Goal: Information Seeking & Learning: Stay updated

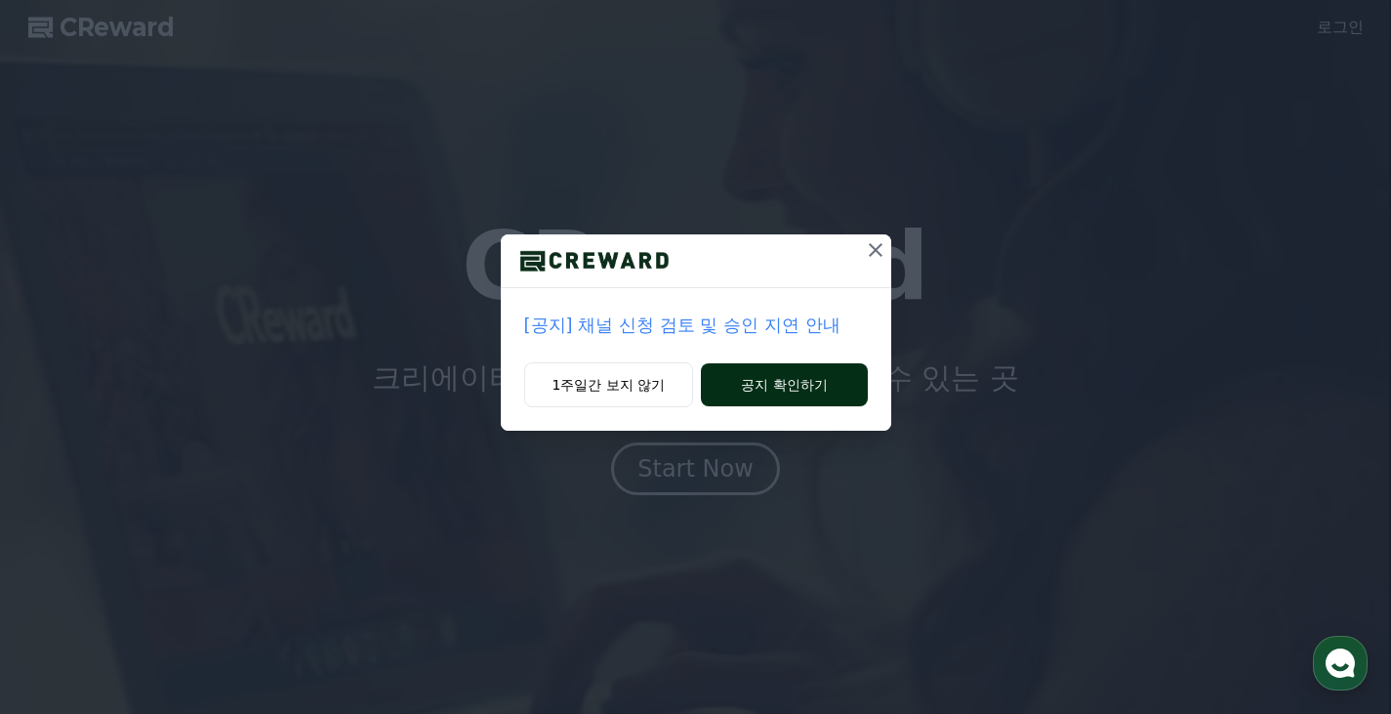
click at [785, 387] on button "공지 확인하기" at bounding box center [784, 384] width 166 height 43
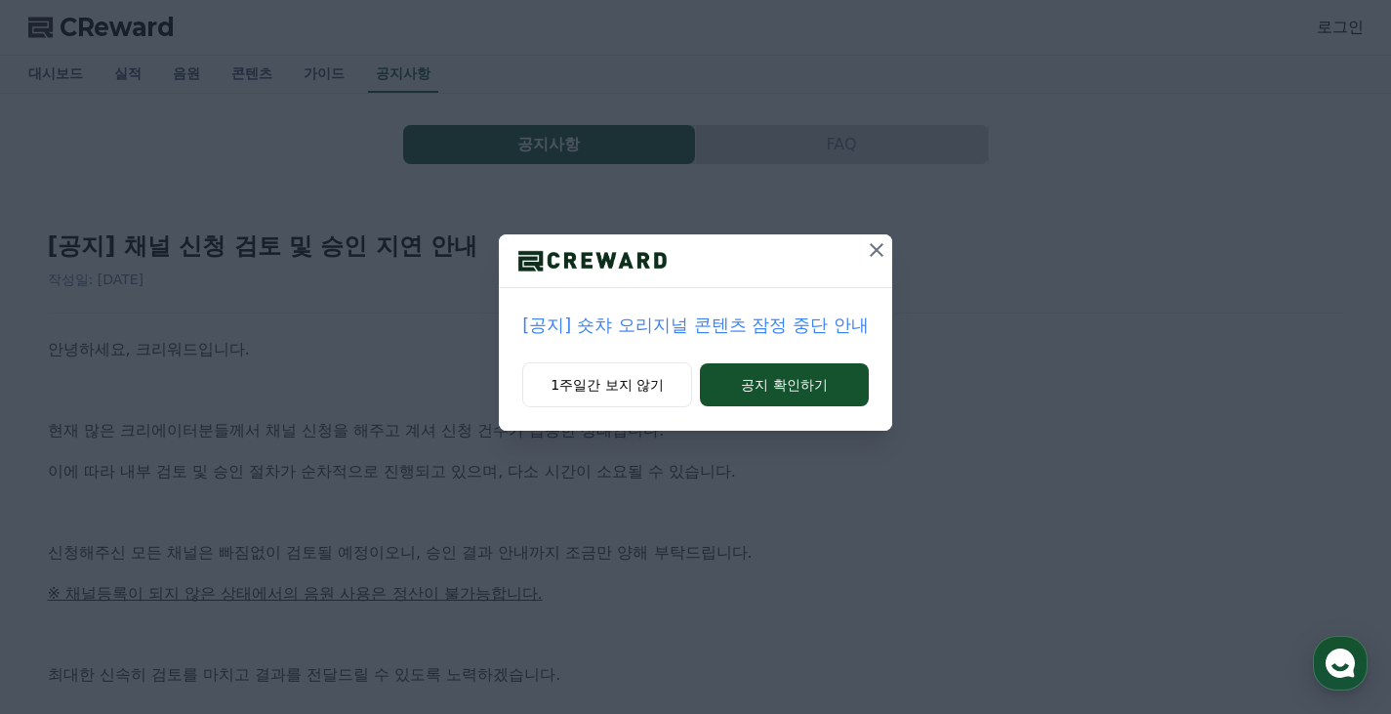
click at [882, 247] on icon at bounding box center [876, 249] width 23 height 23
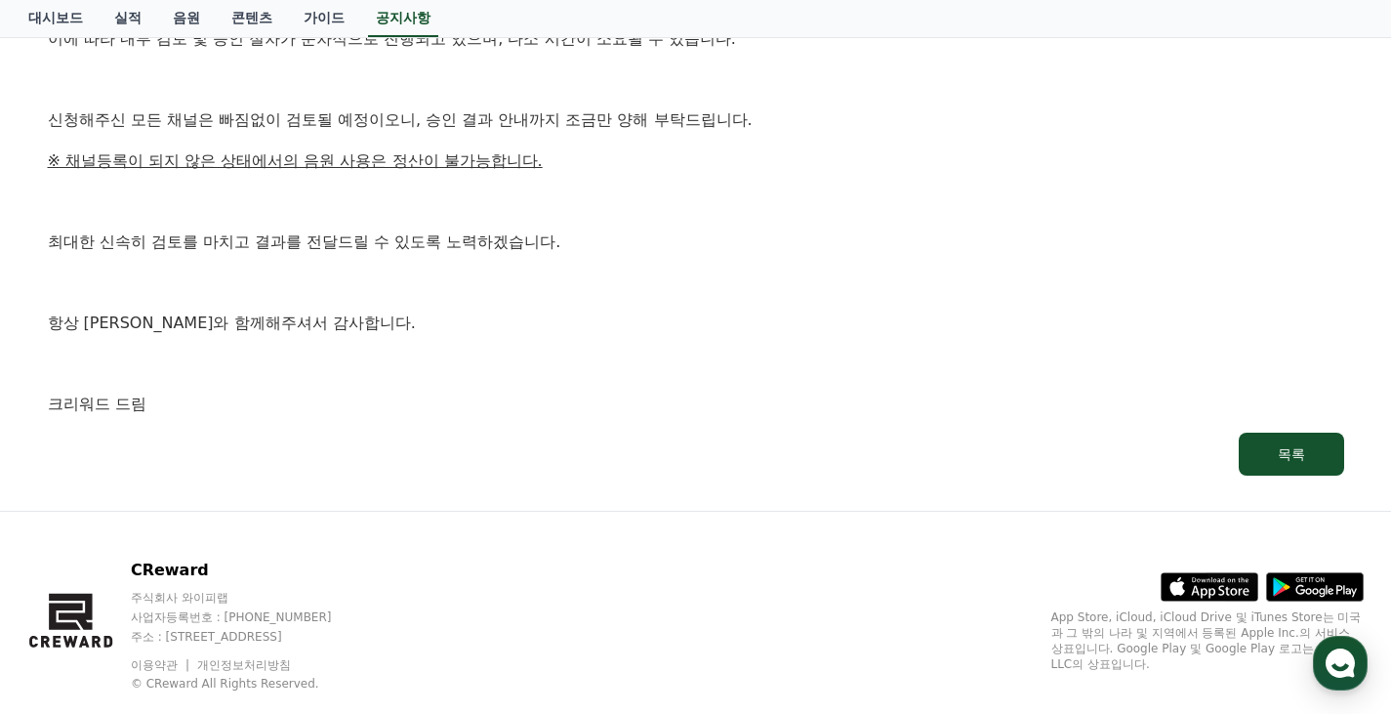
scroll to position [472, 0]
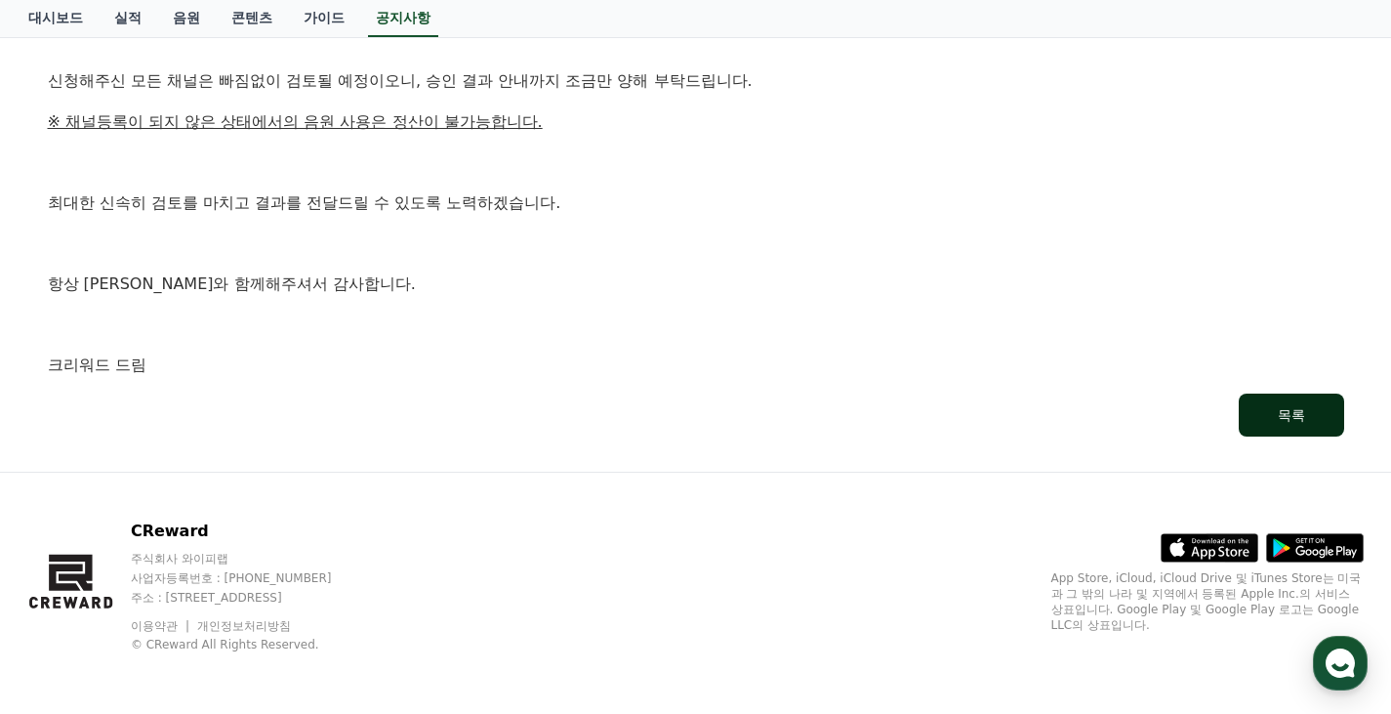
click at [1278, 426] on button "목록" at bounding box center [1291, 414] width 105 height 43
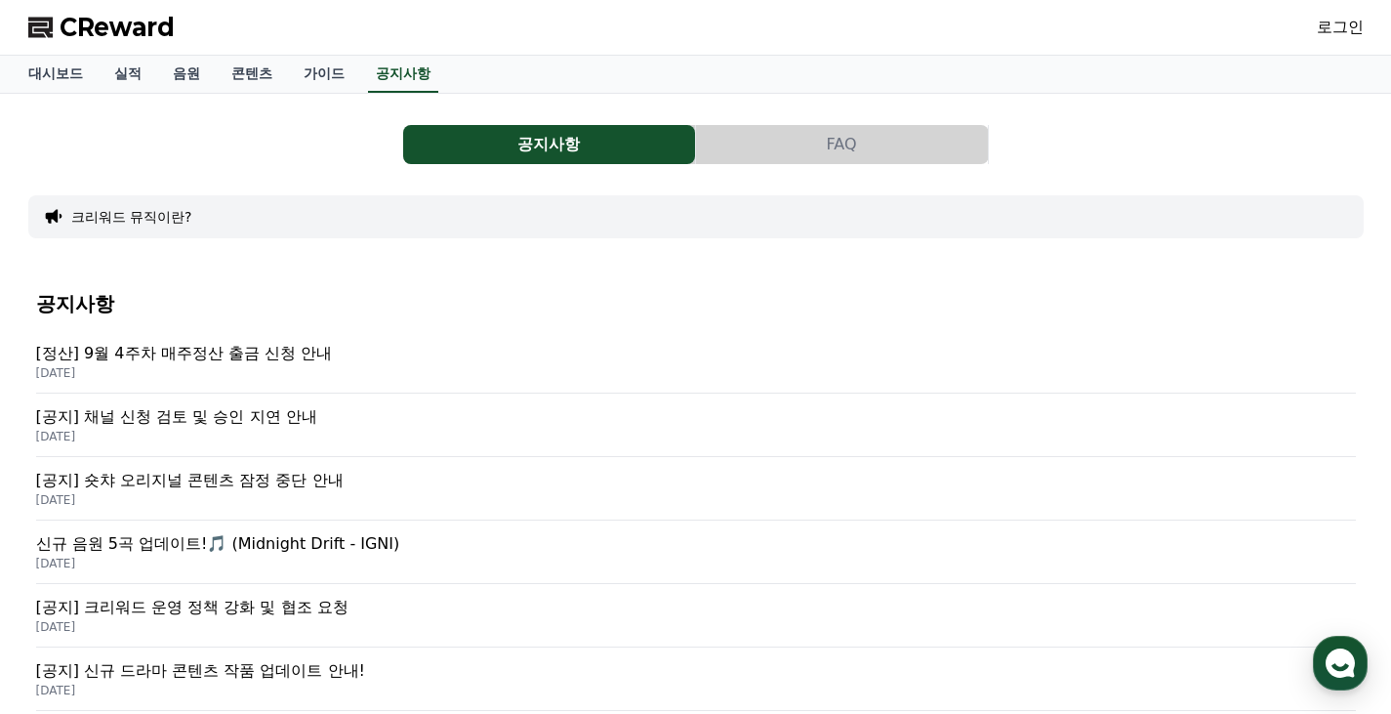
click at [357, 479] on p "[공지] 숏챠 오리지널 콘텐츠 잠정 중단 안내" at bounding box center [696, 480] width 1320 height 23
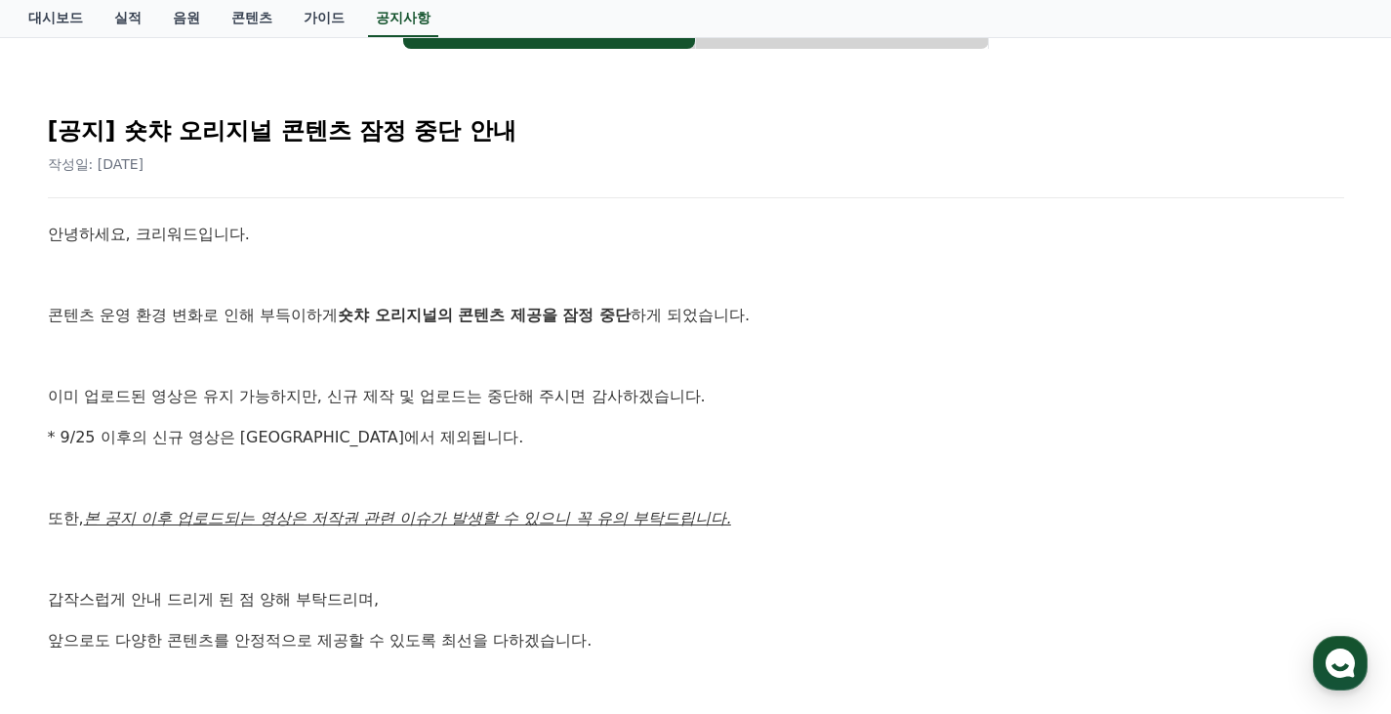
scroll to position [293, 0]
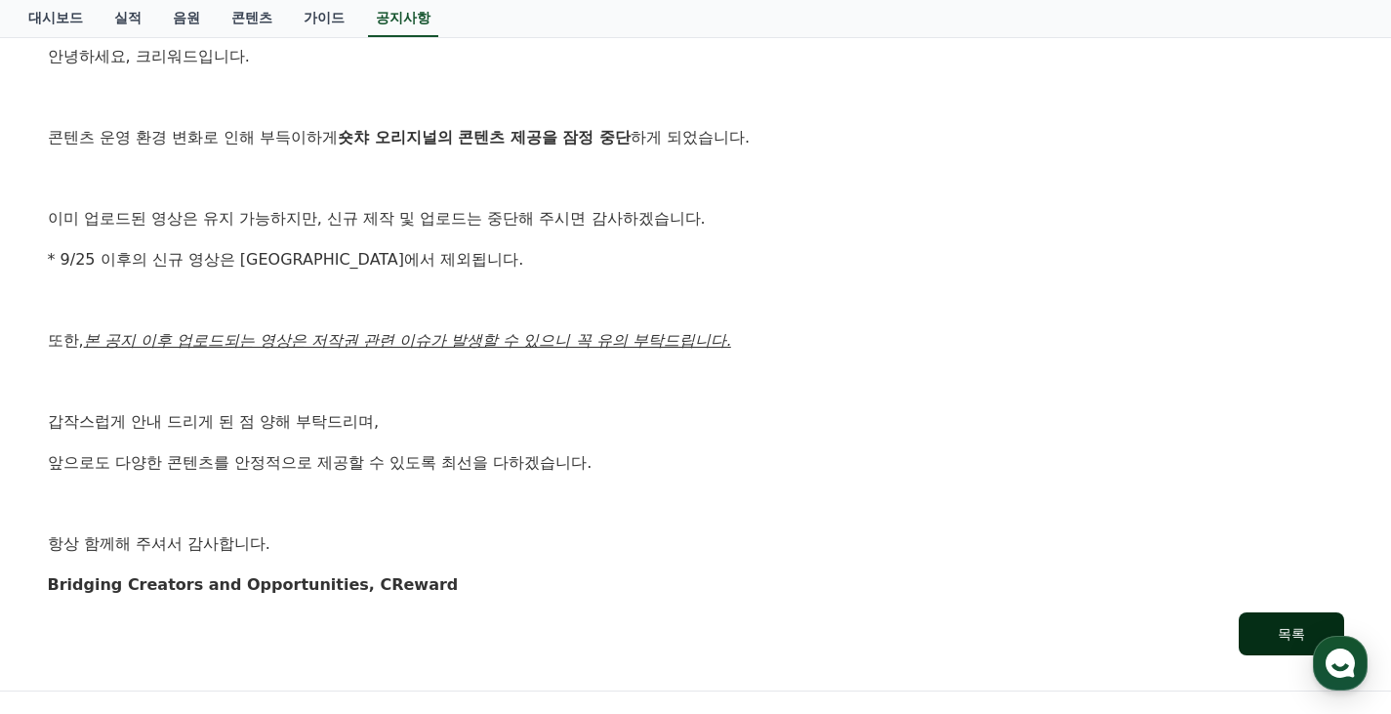
click at [1282, 624] on div "목록" at bounding box center [1291, 634] width 27 height 20
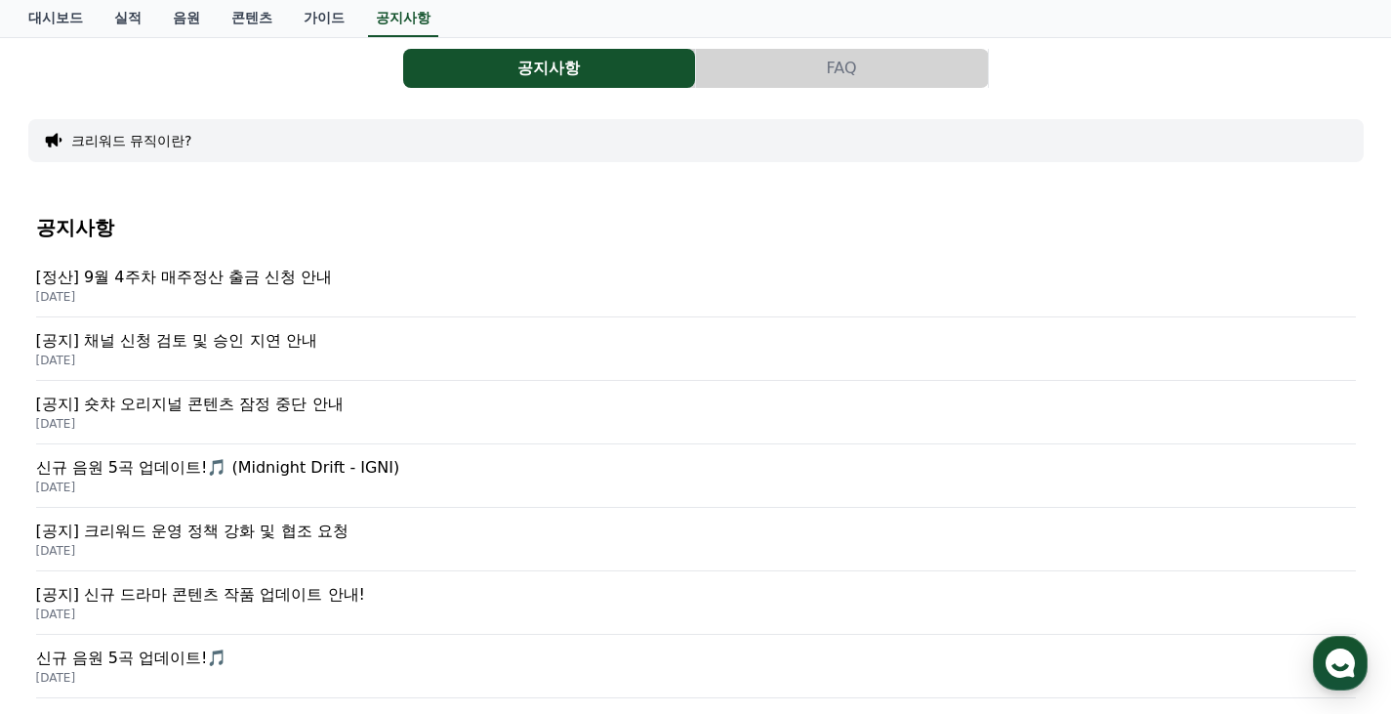
scroll to position [98, 0]
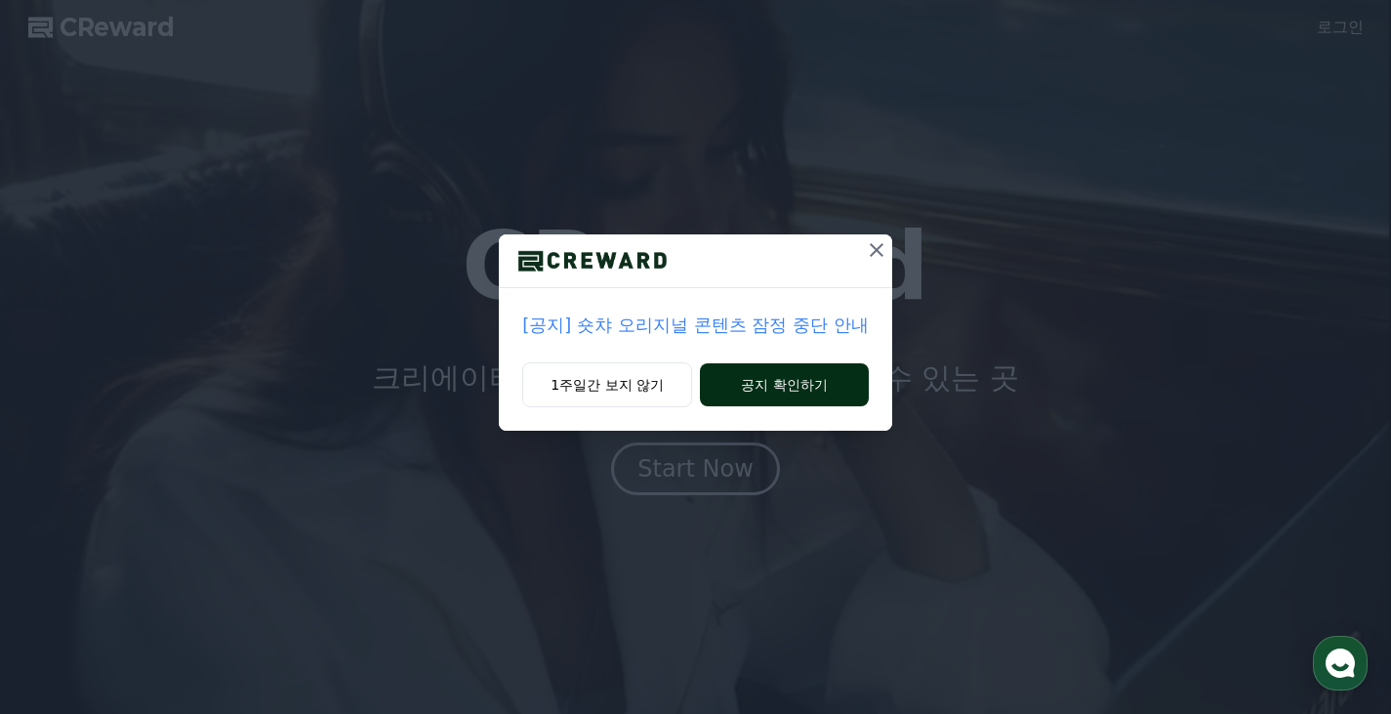
click at [746, 386] on button "공지 확인하기" at bounding box center [784, 384] width 169 height 43
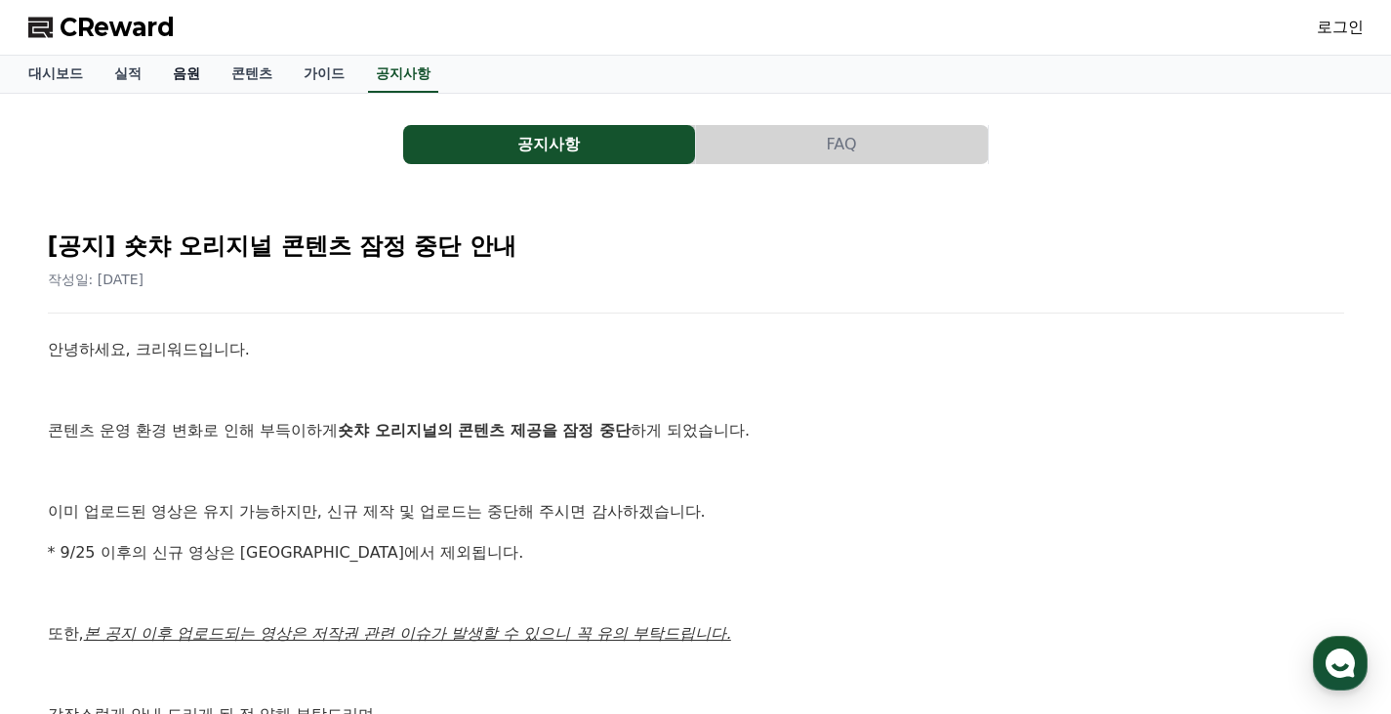
click at [180, 62] on link "음원" at bounding box center [186, 74] width 59 height 37
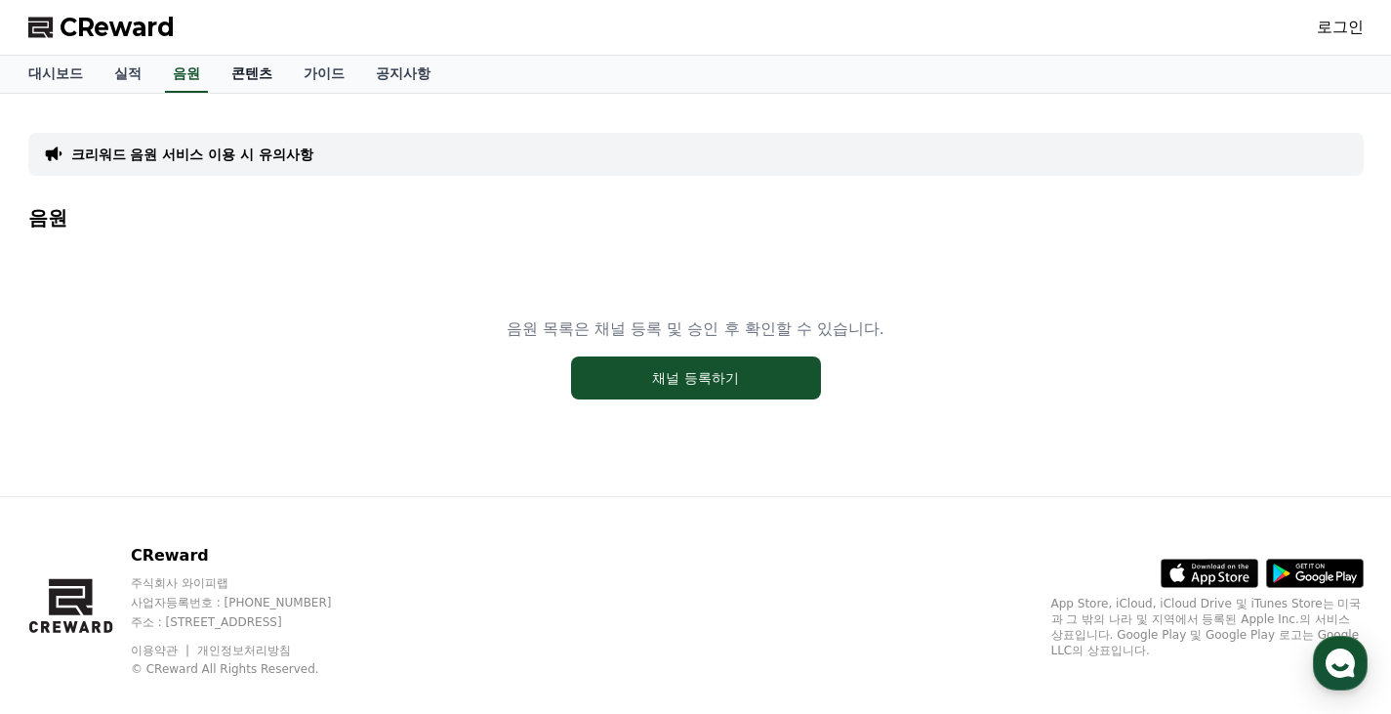
click at [238, 73] on link "콘텐츠" at bounding box center [252, 74] width 72 height 37
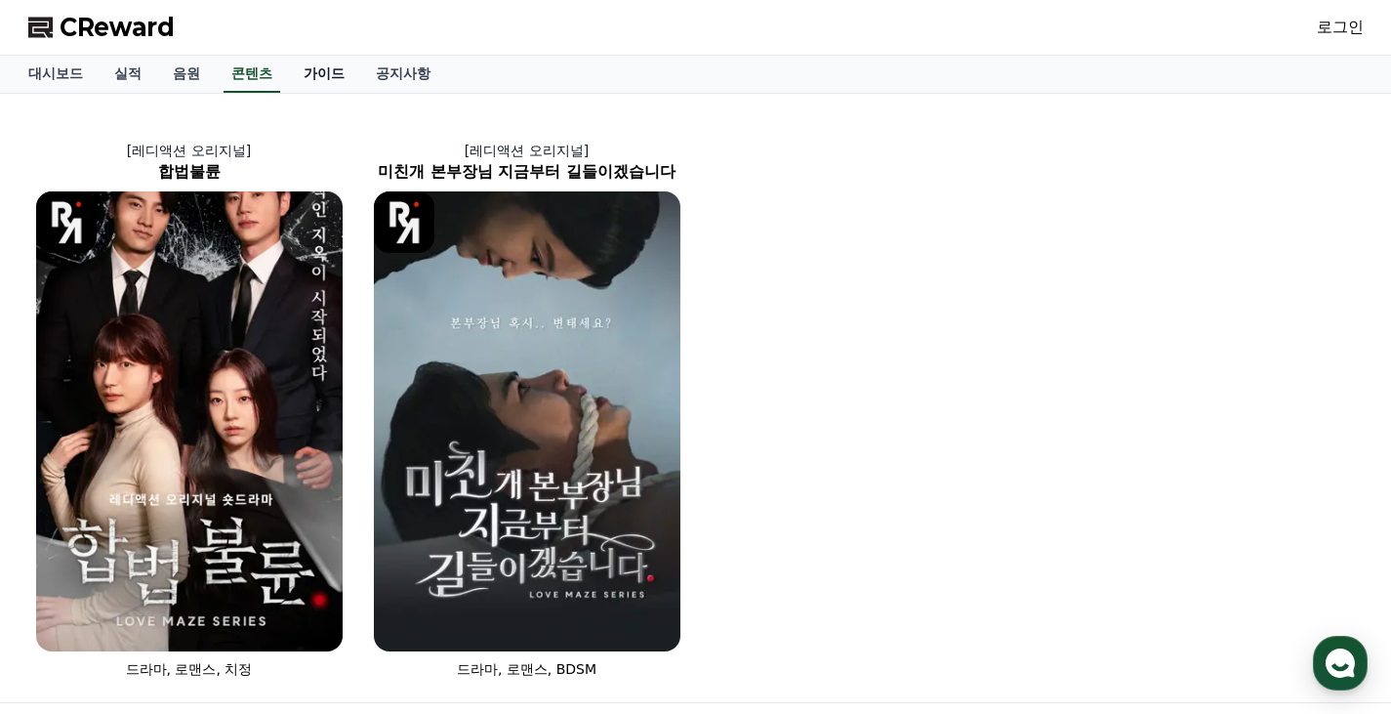
click at [315, 76] on link "가이드" at bounding box center [324, 74] width 72 height 37
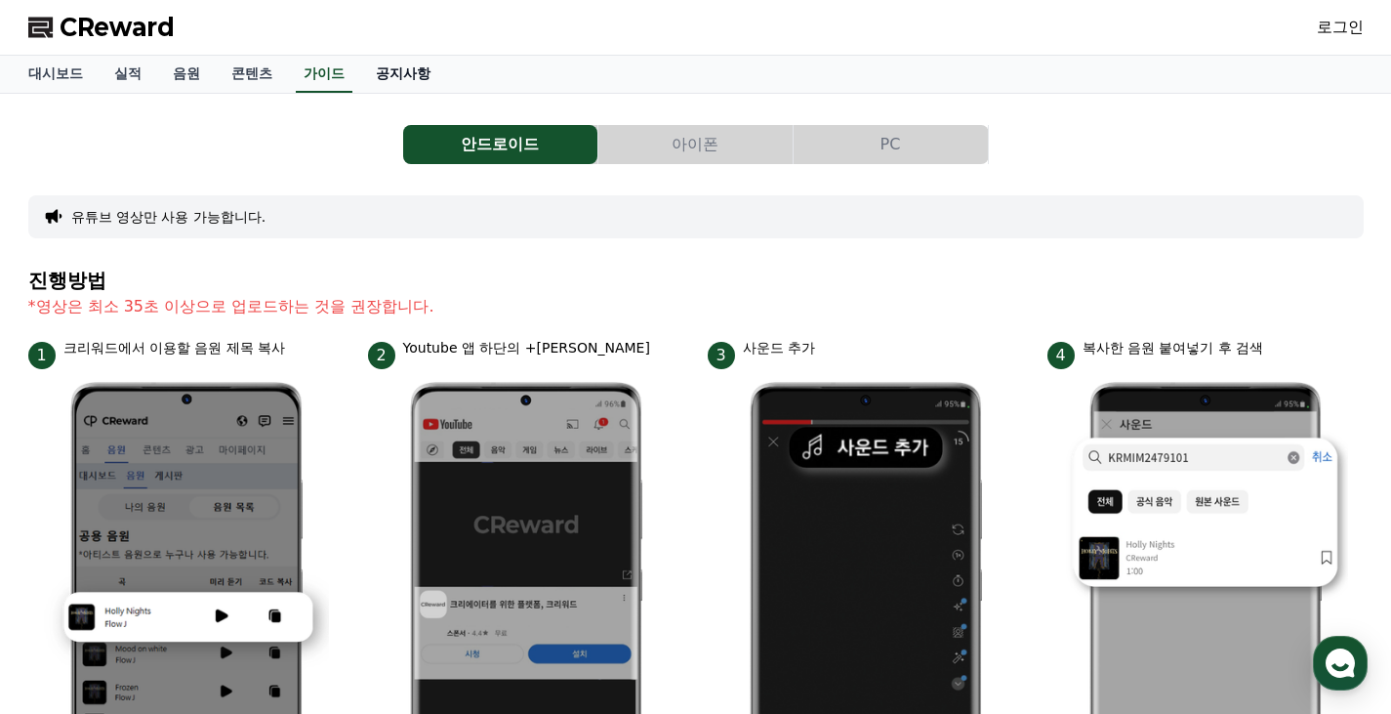
click at [418, 65] on link "공지사항" at bounding box center [403, 74] width 86 height 37
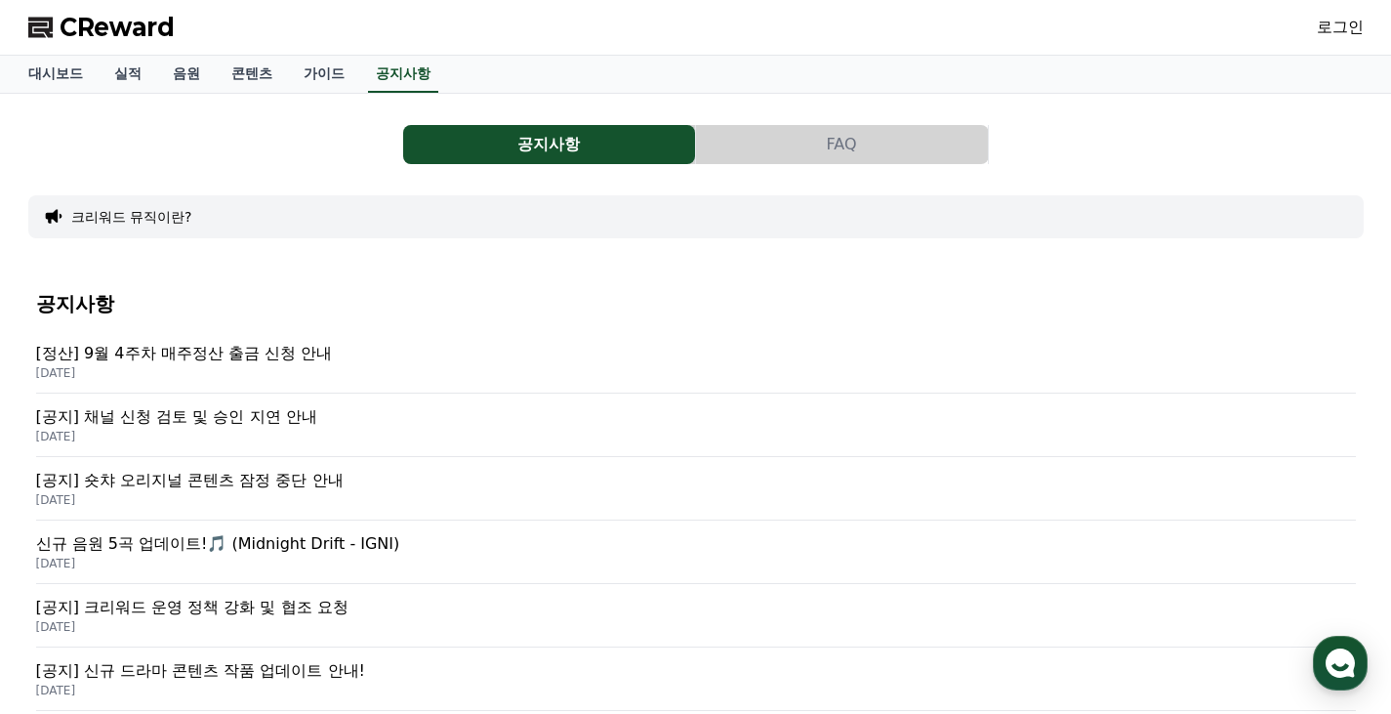
click at [319, 541] on p "신규 음원 5곡 업데이트!🎵 (Midnight Drift - IGNI)" at bounding box center [696, 543] width 1320 height 23
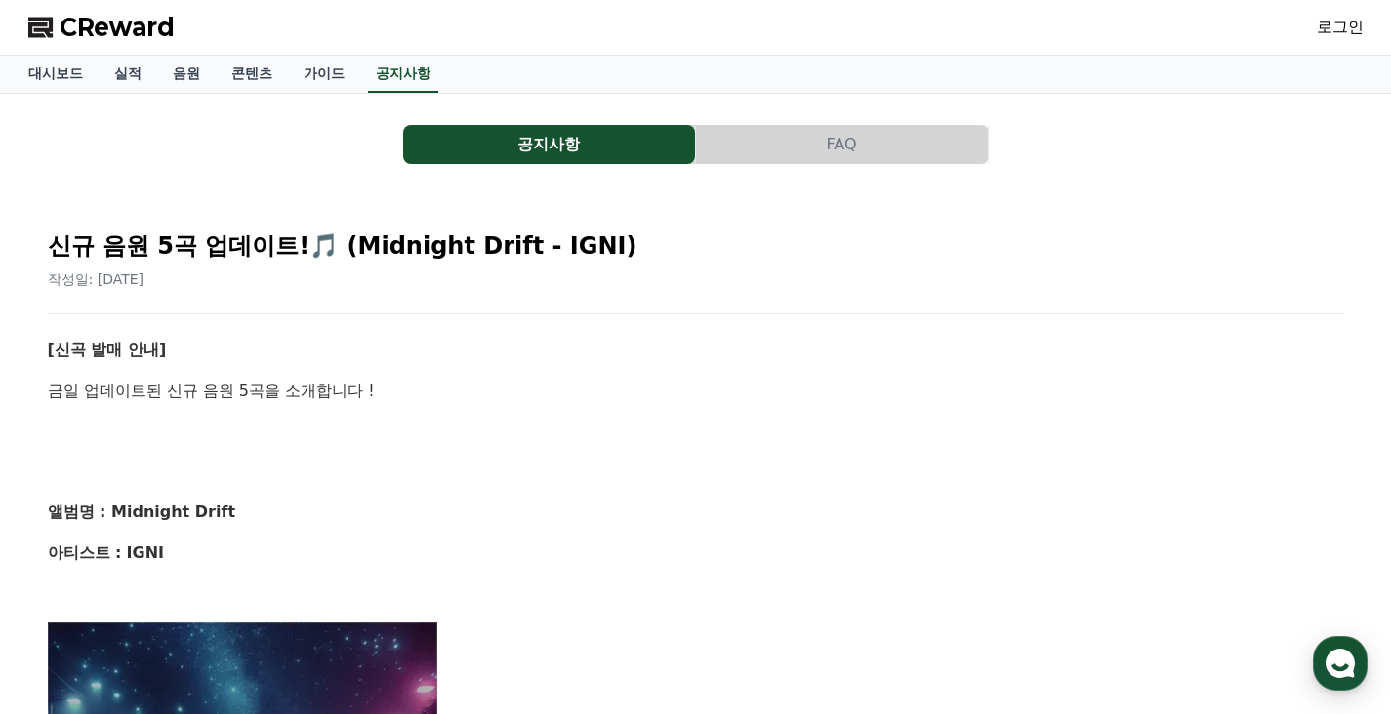
click at [497, 143] on button "공지사항" at bounding box center [549, 144] width 292 height 39
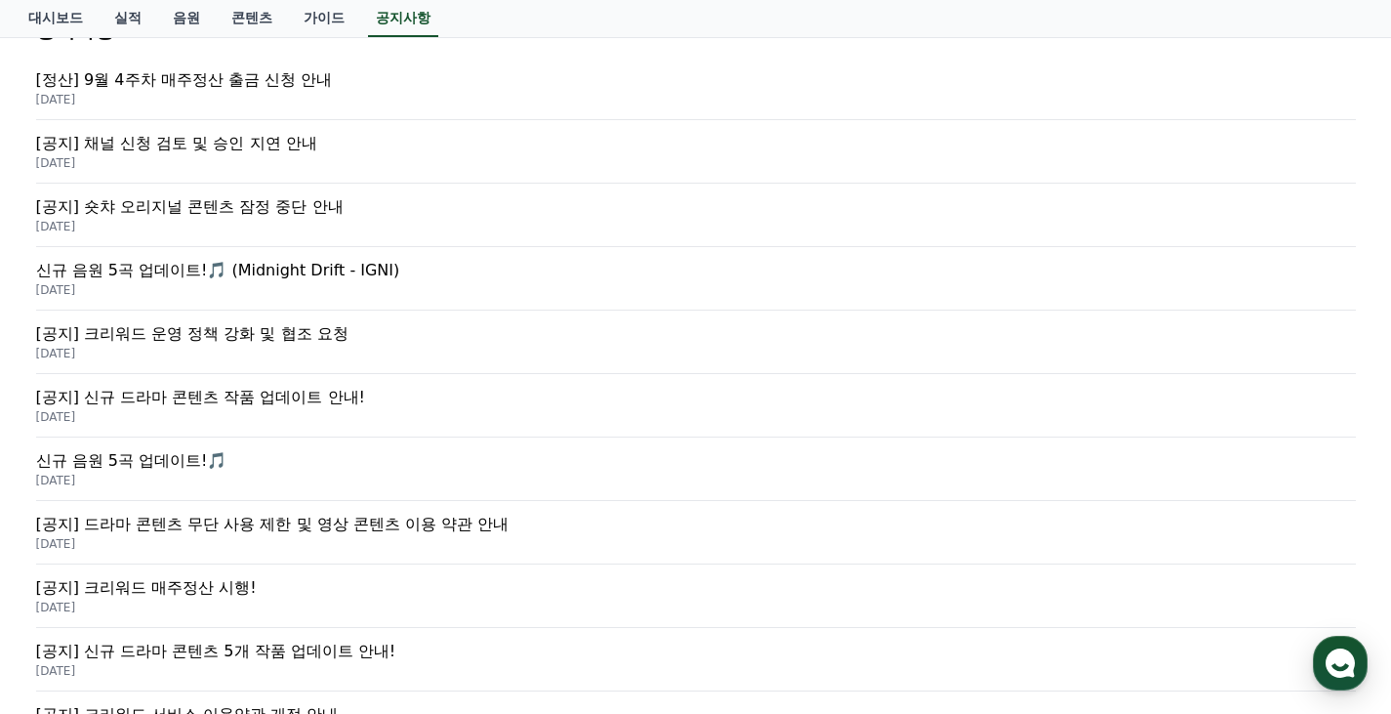
scroll to position [293, 0]
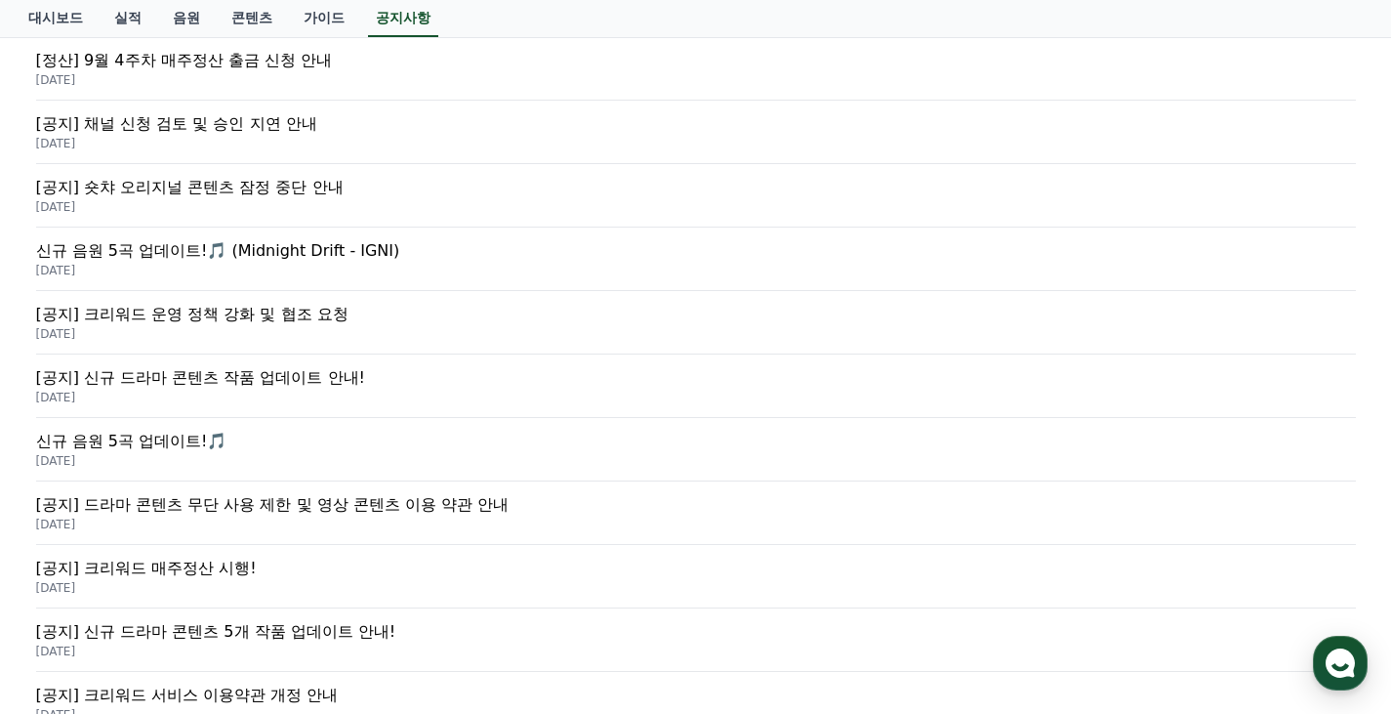
click at [208, 454] on p "2025-08-14" at bounding box center [696, 461] width 1320 height 16
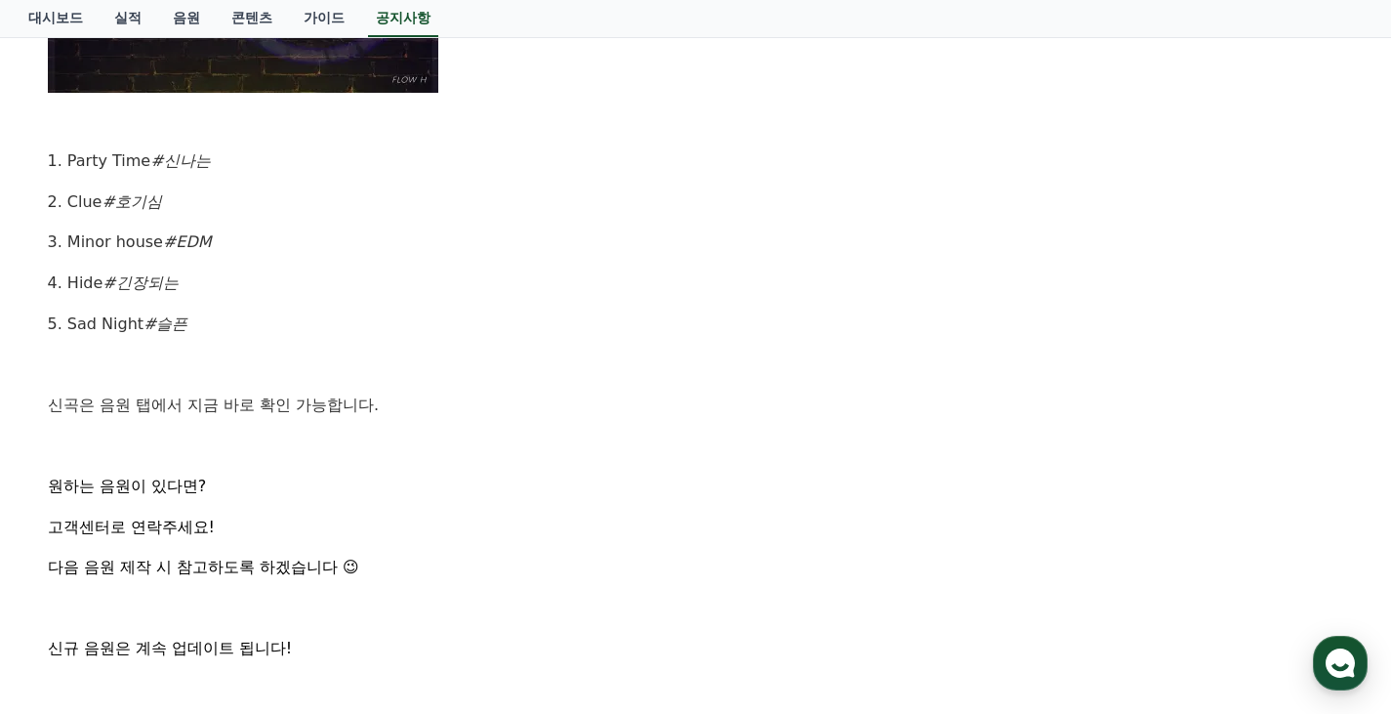
scroll to position [1244, 0]
